Goal: Task Accomplishment & Management: Manage account settings

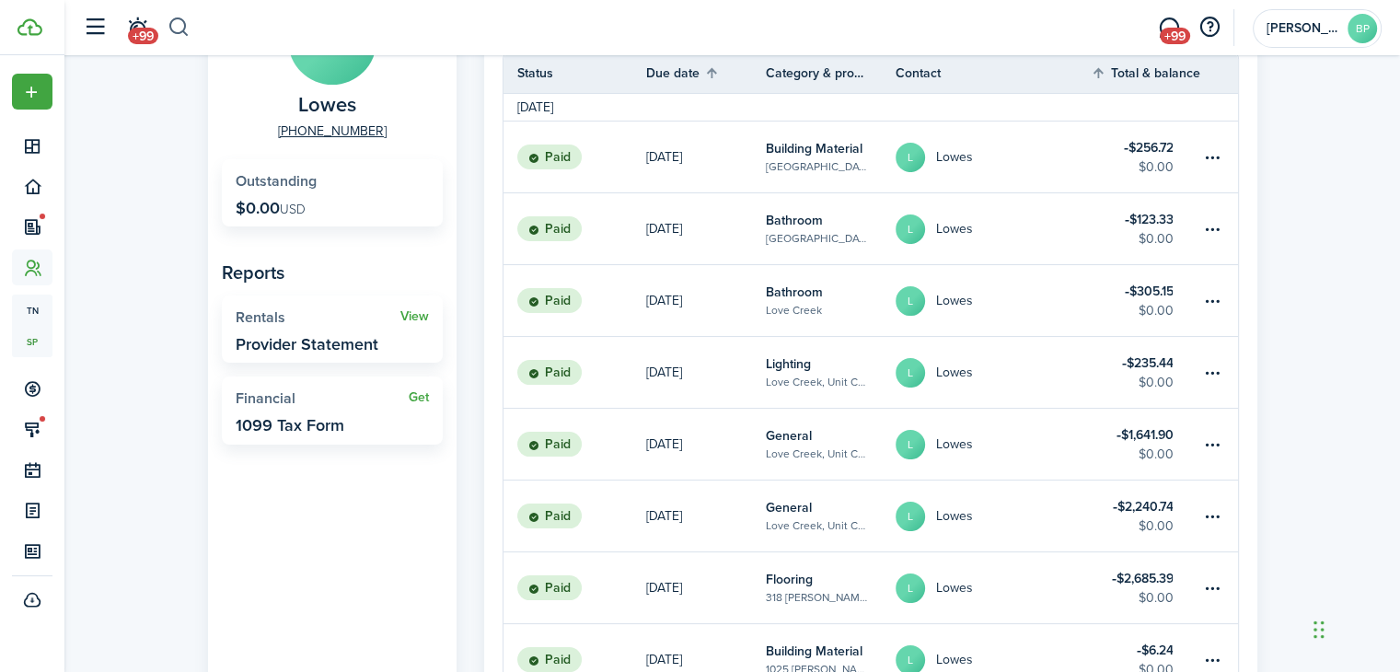
click at [172, 26] on button "button" at bounding box center [179, 27] width 23 height 31
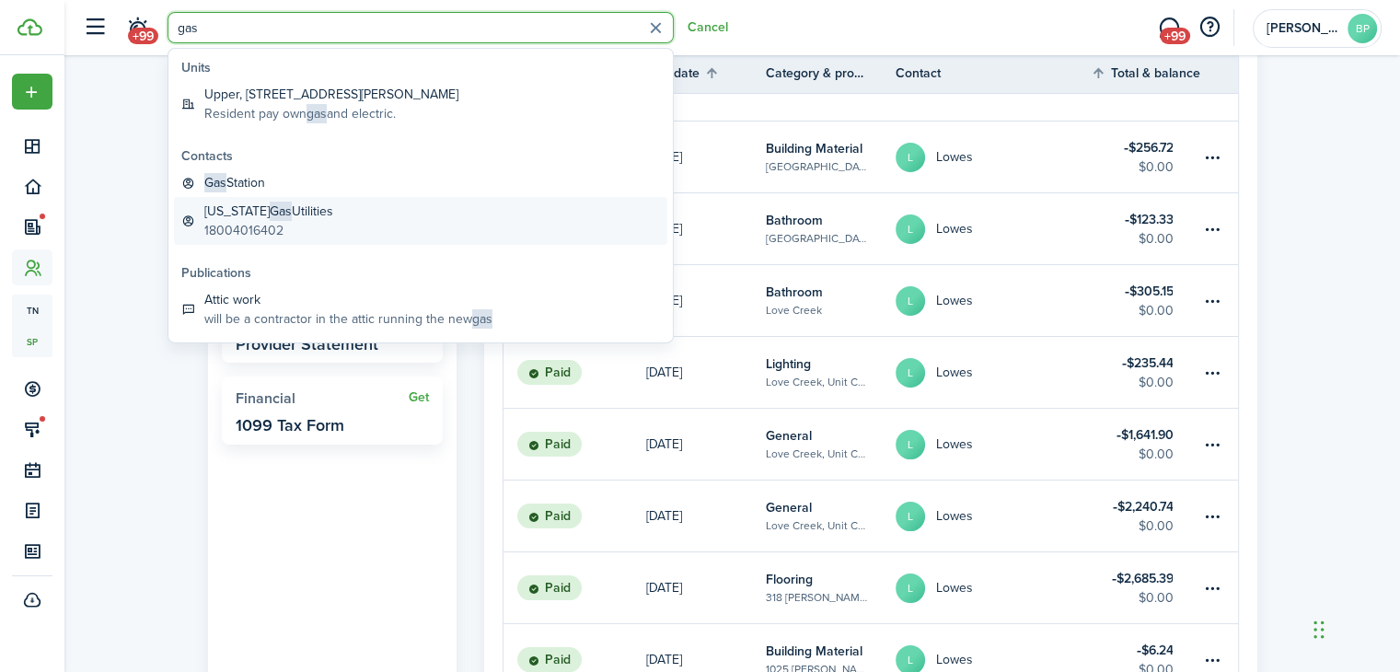
type input "gas"
click at [340, 207] on link "[US_STATE] Gas Utilities 18004016402" at bounding box center [420, 221] width 493 height 48
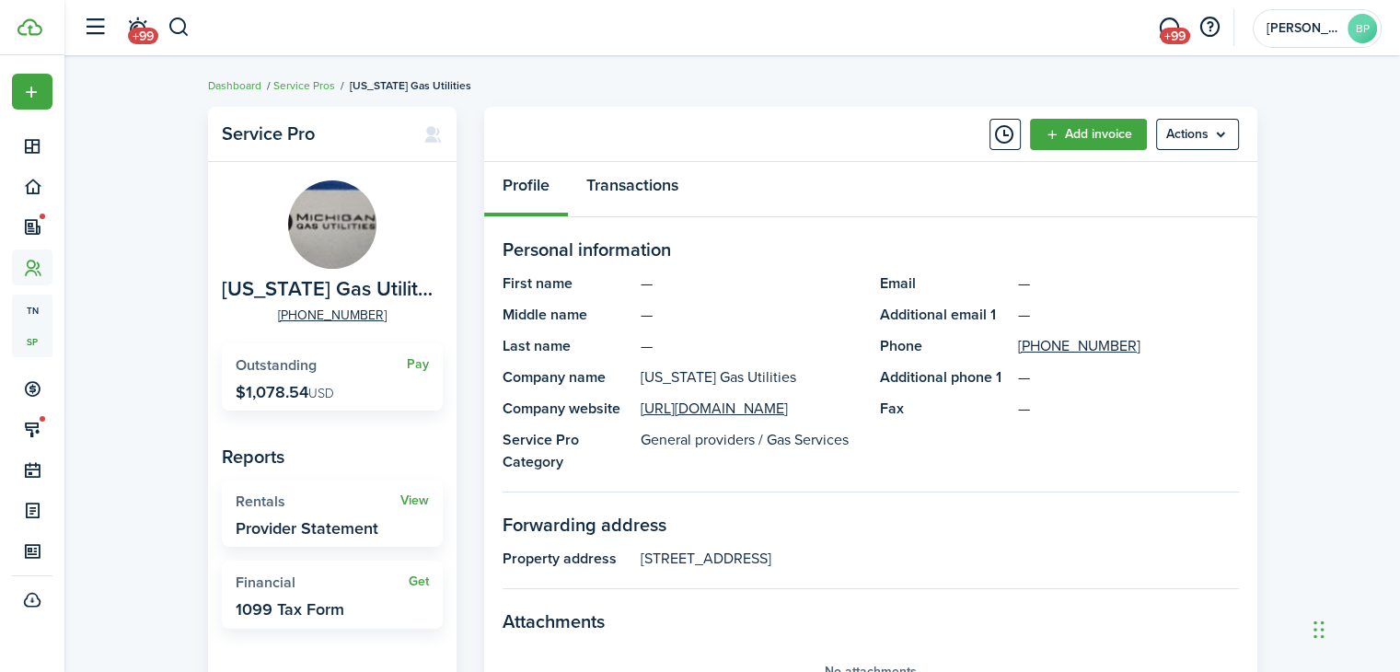
click at [645, 187] on link "Transactions" at bounding box center [632, 189] width 129 height 55
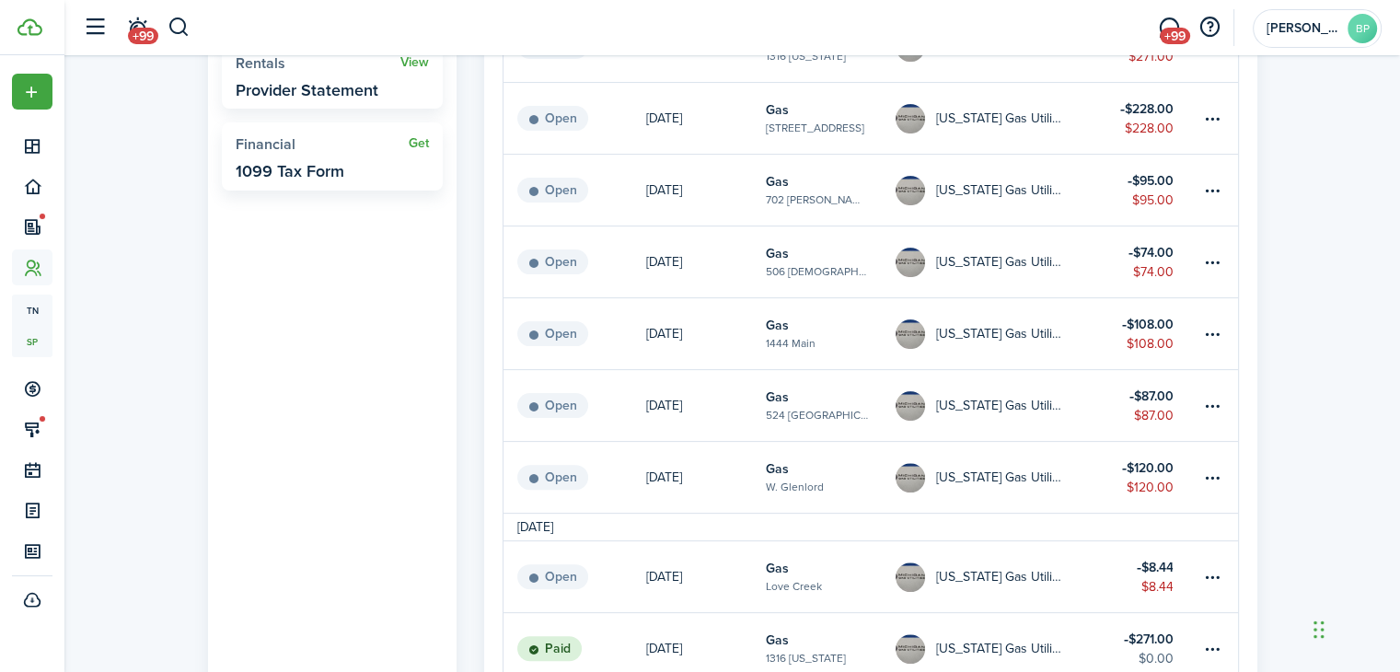
scroll to position [460, 0]
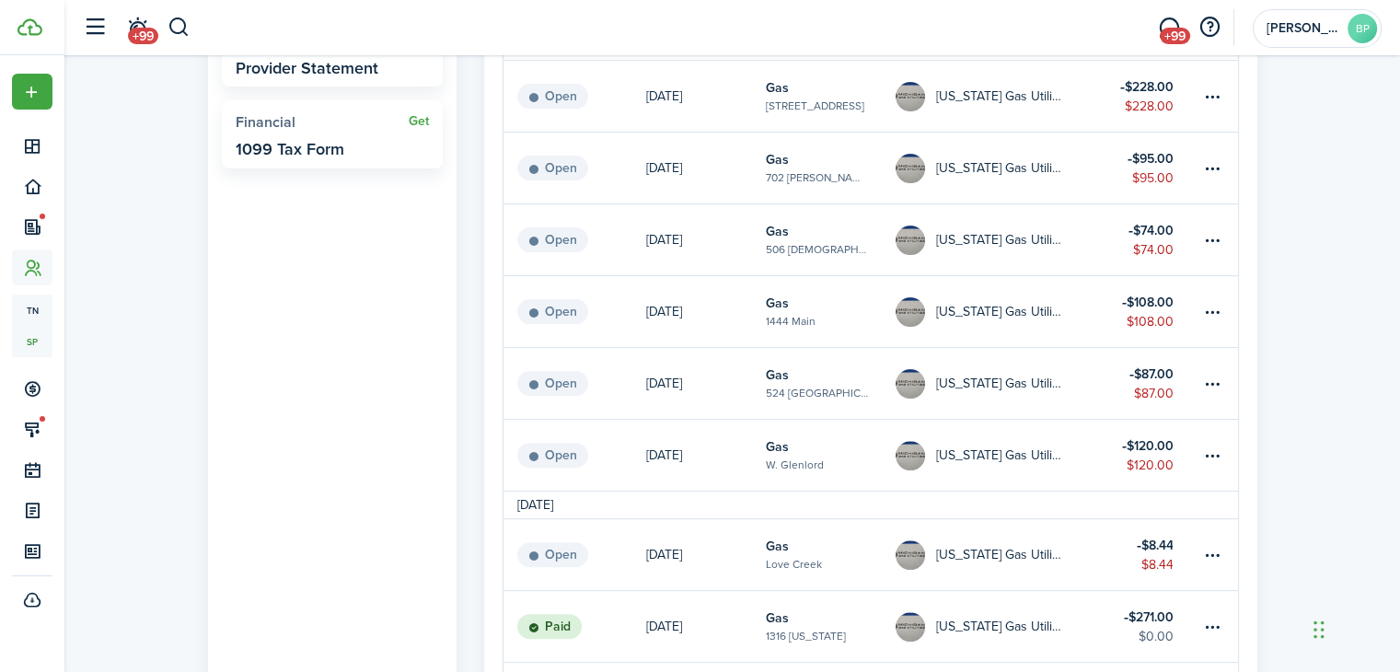
click at [666, 553] on p "[DATE]" at bounding box center [664, 554] width 36 height 19
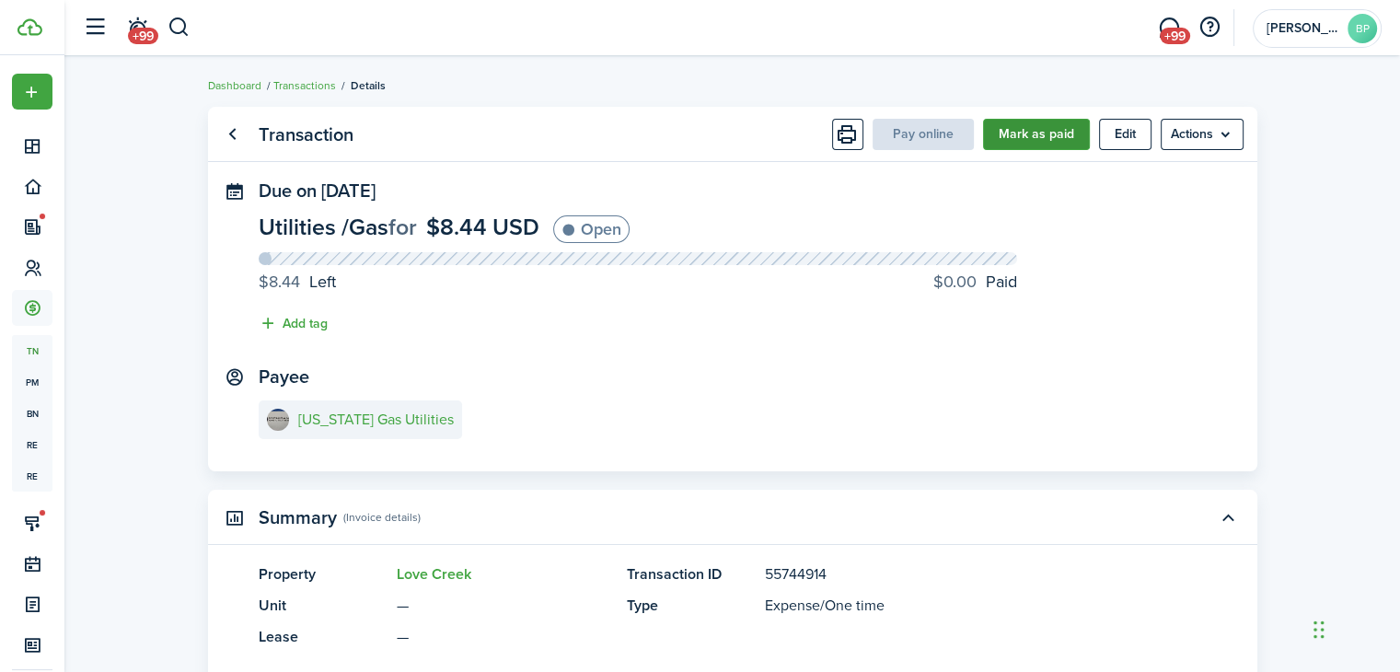
click at [1038, 121] on button "Mark as paid" at bounding box center [1036, 134] width 107 height 31
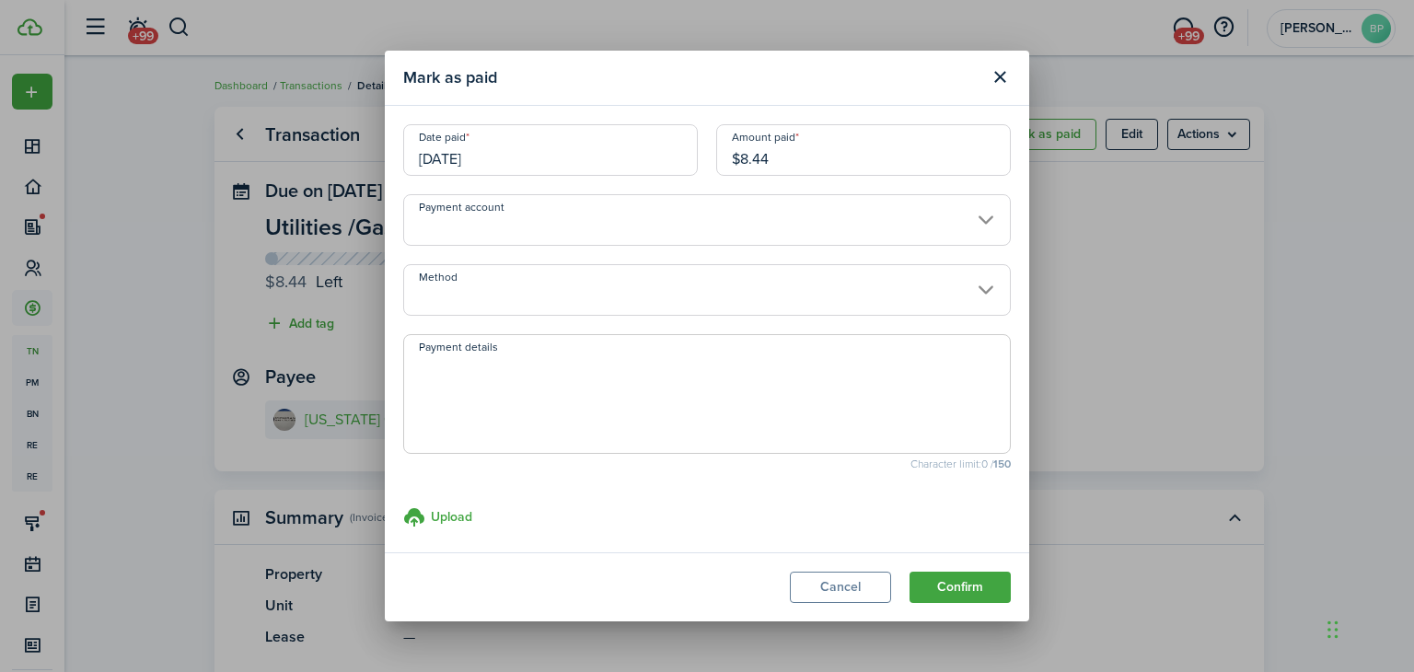
click at [682, 228] on input "Payment account" at bounding box center [706, 220] width 607 height 52
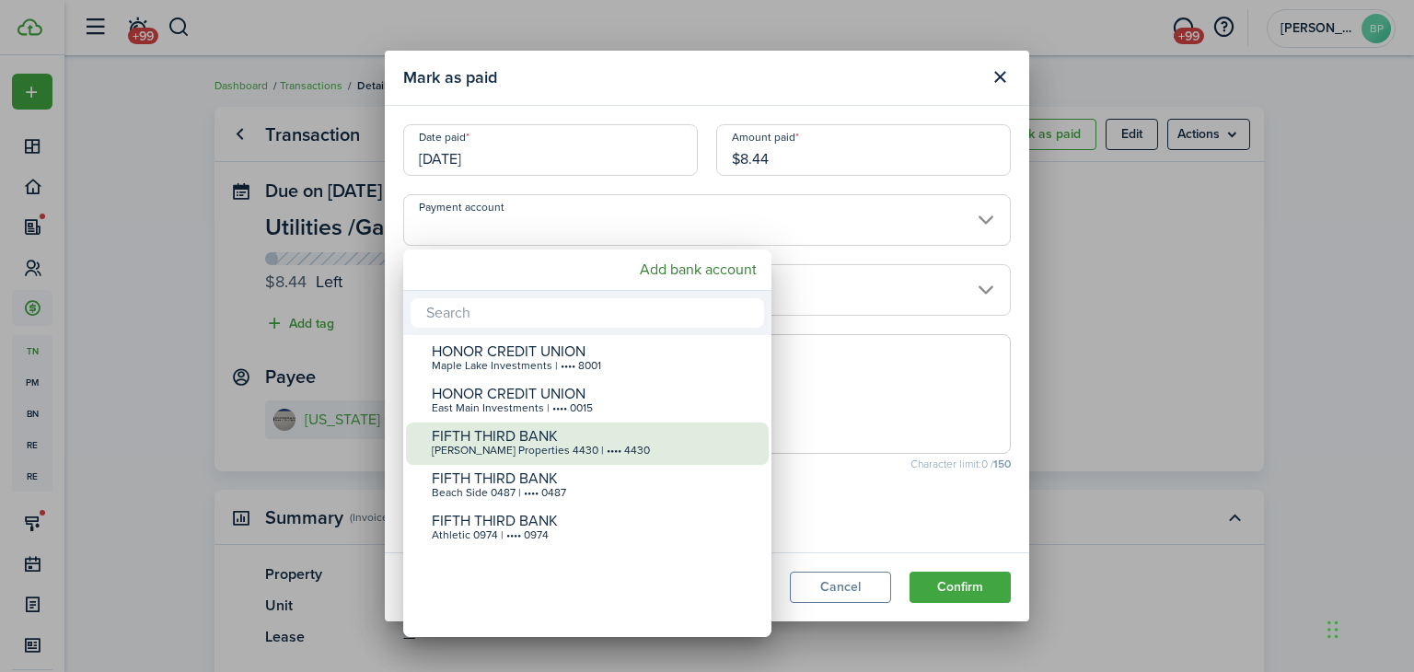
click at [643, 445] on div "[PERSON_NAME] Properties 4430 | •••• 4430" at bounding box center [595, 451] width 326 height 13
type input "•••• •••• •••• 4430"
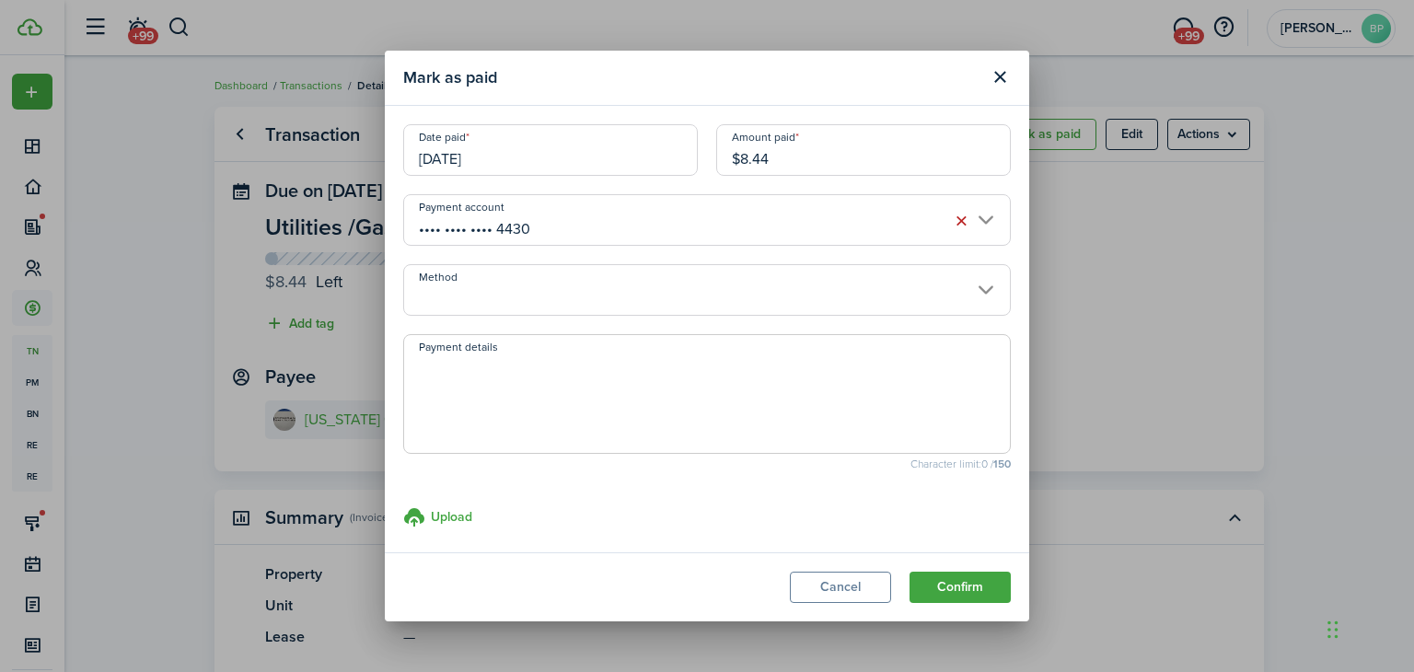
click at [620, 304] on input "Method" at bounding box center [706, 290] width 607 height 52
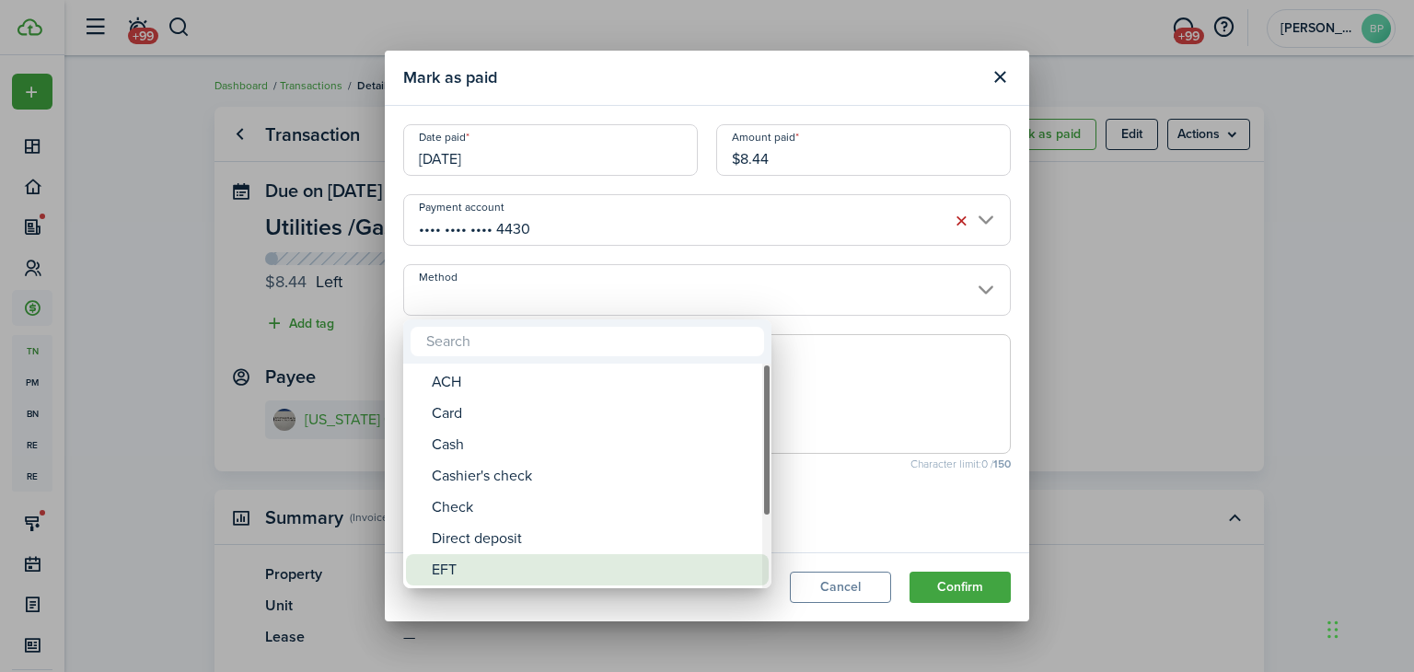
click at [572, 560] on div "EFT" at bounding box center [595, 569] width 326 height 31
type input "EFT"
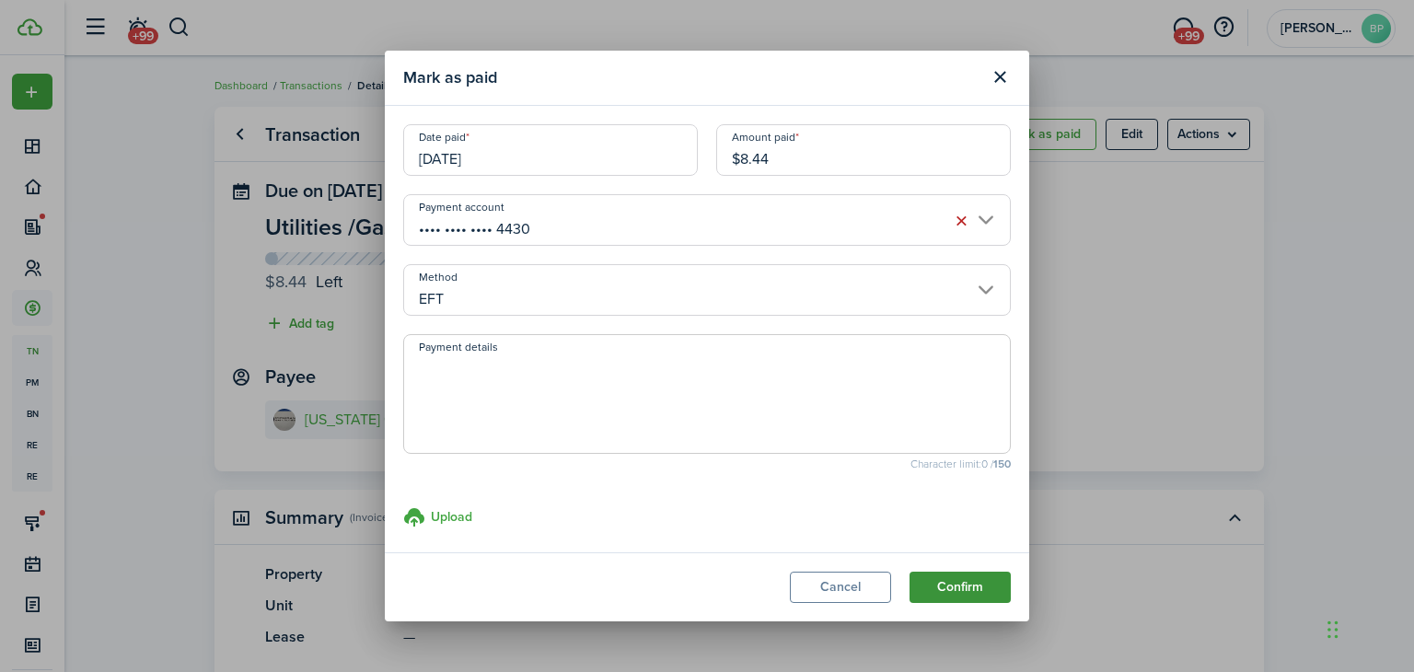
click at [952, 595] on button "Confirm" at bounding box center [959, 587] width 101 height 31
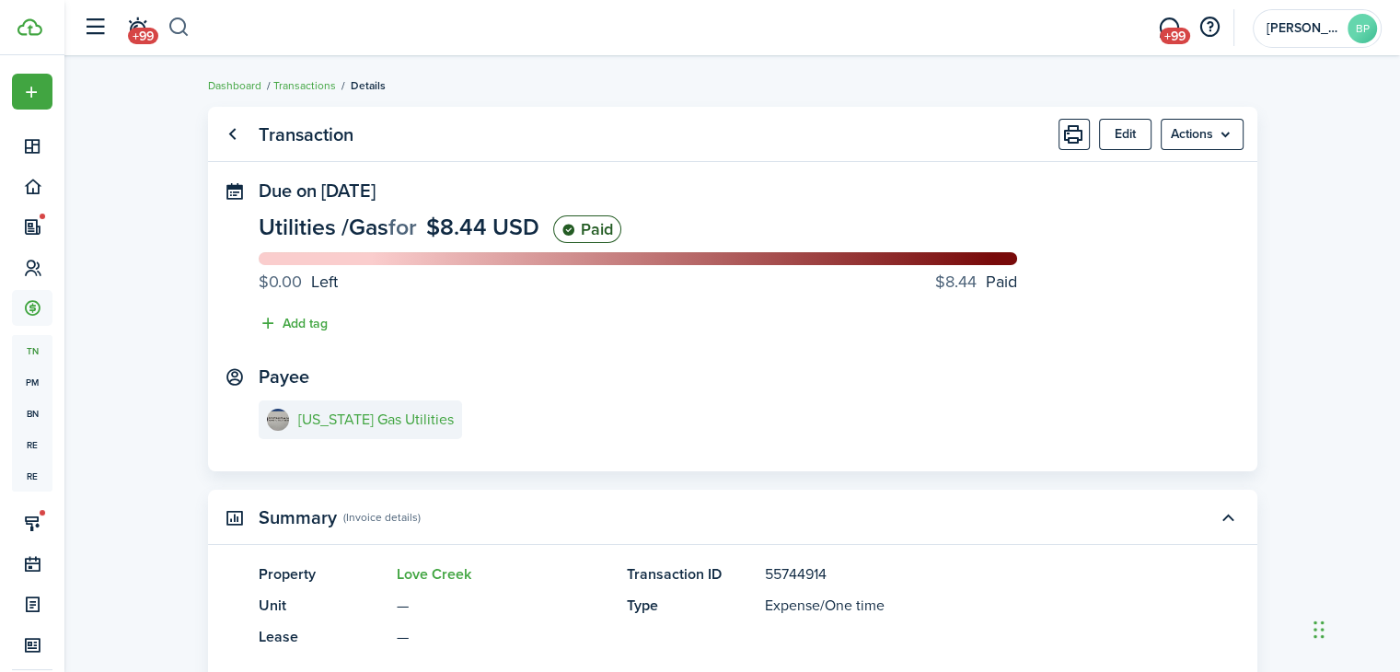
click at [181, 29] on button "button" at bounding box center [179, 27] width 23 height 31
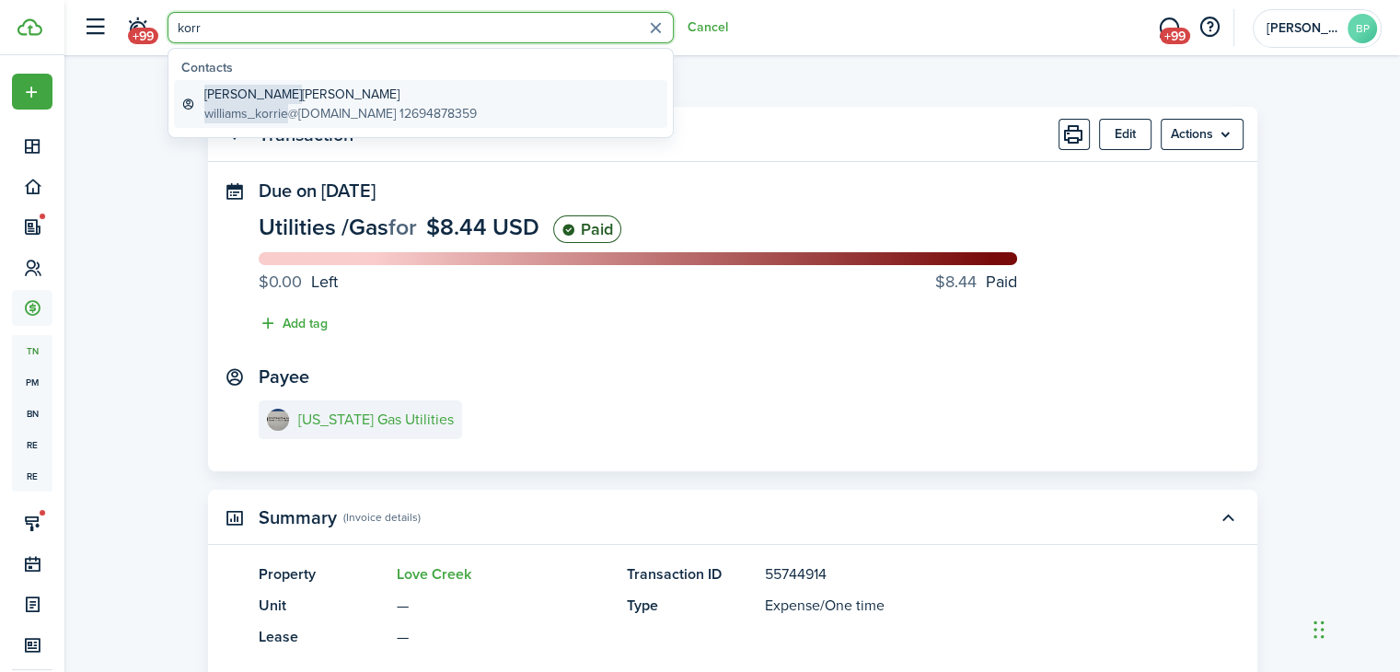
type input "korr"
click at [301, 100] on global-search-item-title "[PERSON_NAME]" at bounding box center [340, 94] width 272 height 19
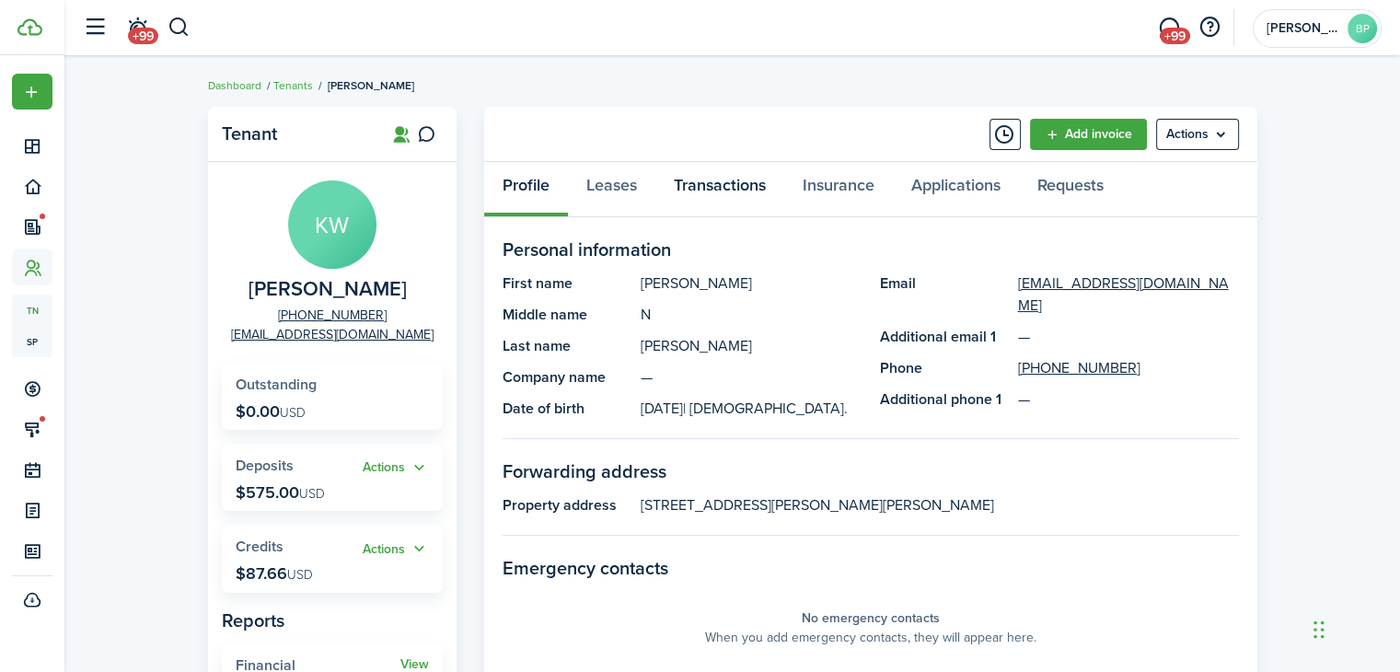
click at [722, 180] on link "Transactions" at bounding box center [719, 189] width 129 height 55
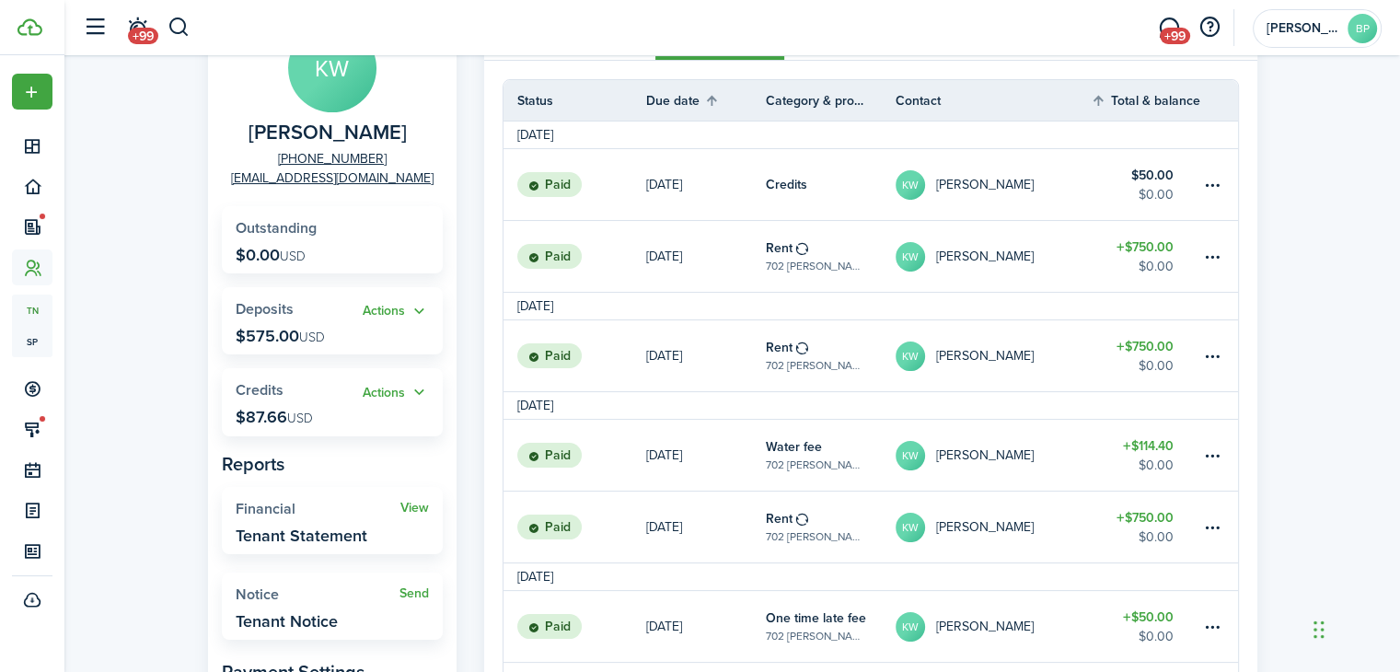
scroll to position [184, 0]
